Goal: Find specific page/section: Find specific page/section

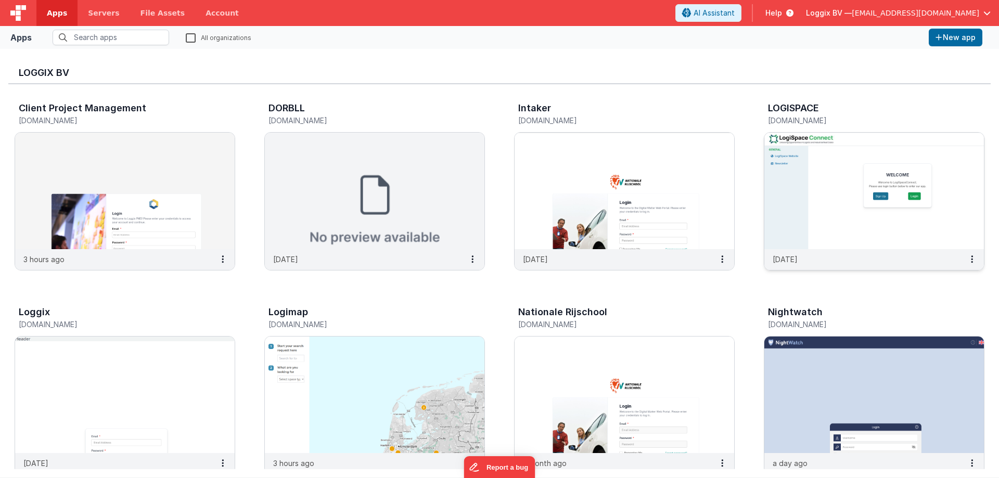
click at [835, 203] on img at bounding box center [874, 191] width 220 height 117
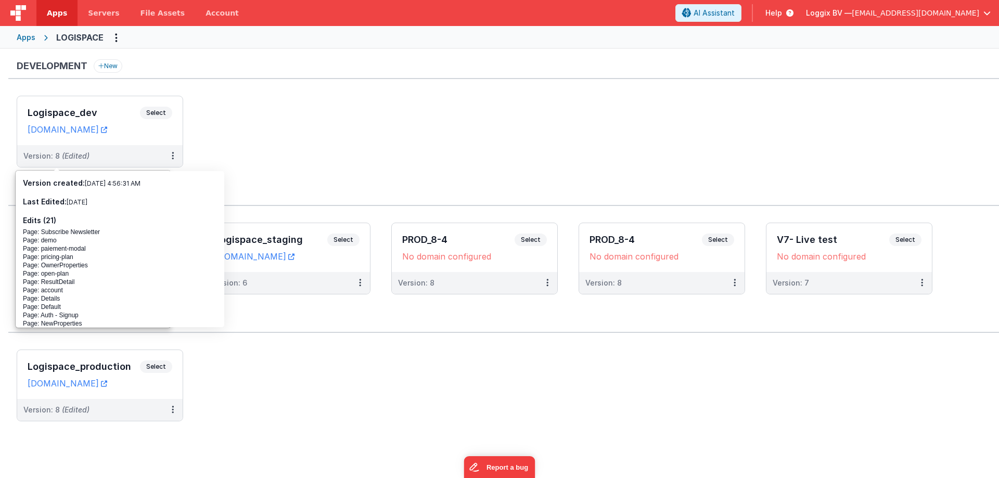
click at [241, 57] on div "Development New Logispace_dev Select URLs [DOMAIN_NAME] Version: 8 (Edited) Sta…" at bounding box center [499, 249] width 999 height 400
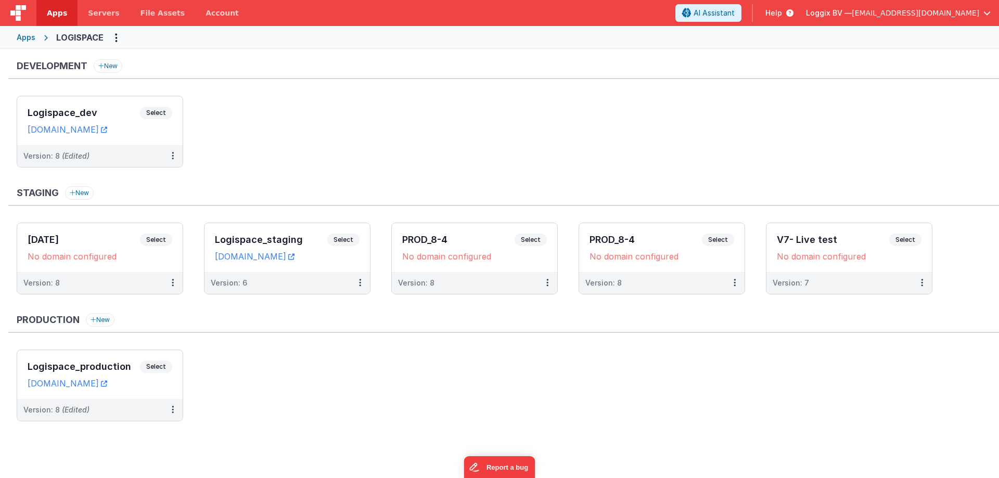
click at [43, 14] on link "Apps" at bounding box center [56, 13] width 41 height 26
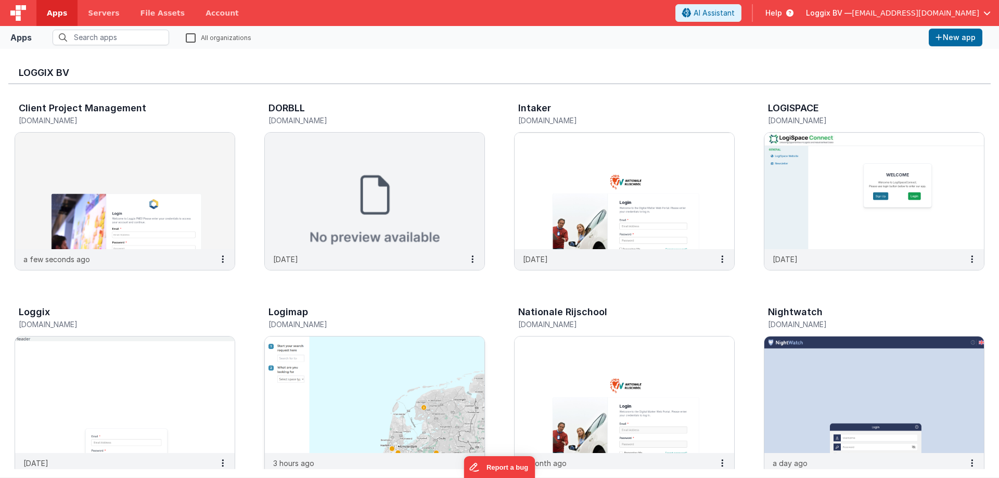
click at [363, 345] on img at bounding box center [375, 395] width 220 height 117
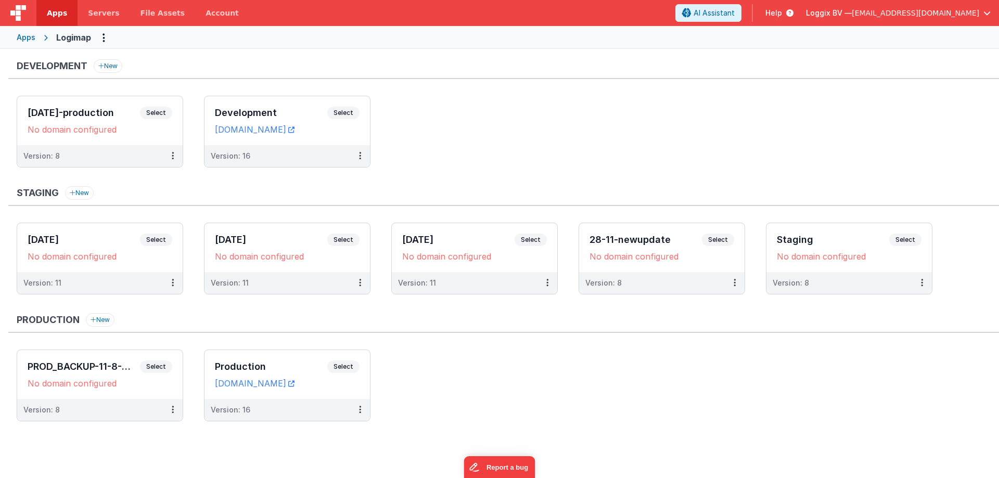
click at [408, 187] on div "Staging New" at bounding box center [503, 196] width 991 height 20
